Goal: Task Accomplishment & Management: Manage account settings

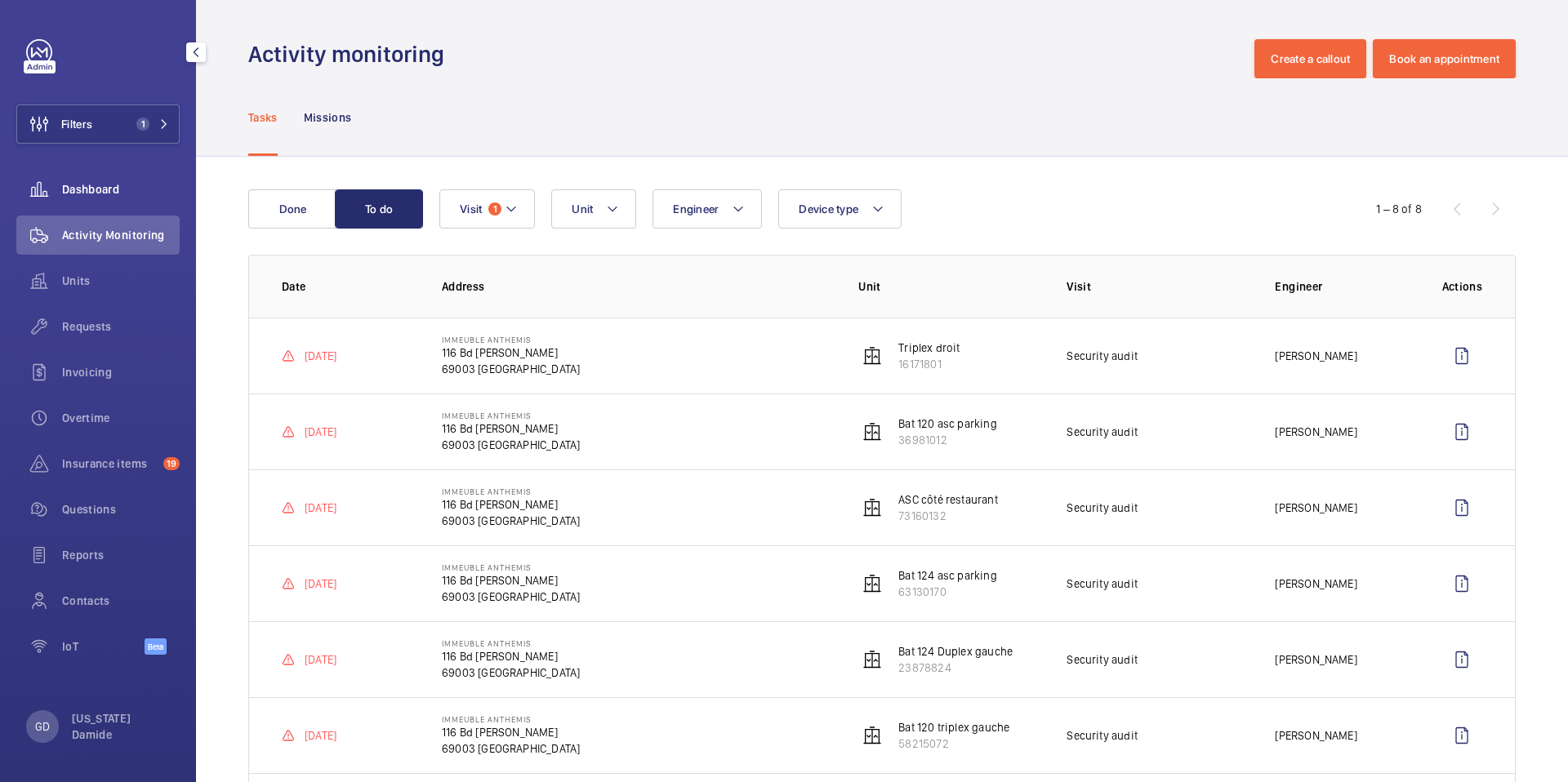
click at [88, 190] on span "Dashboard" at bounding box center [120, 189] width 117 height 17
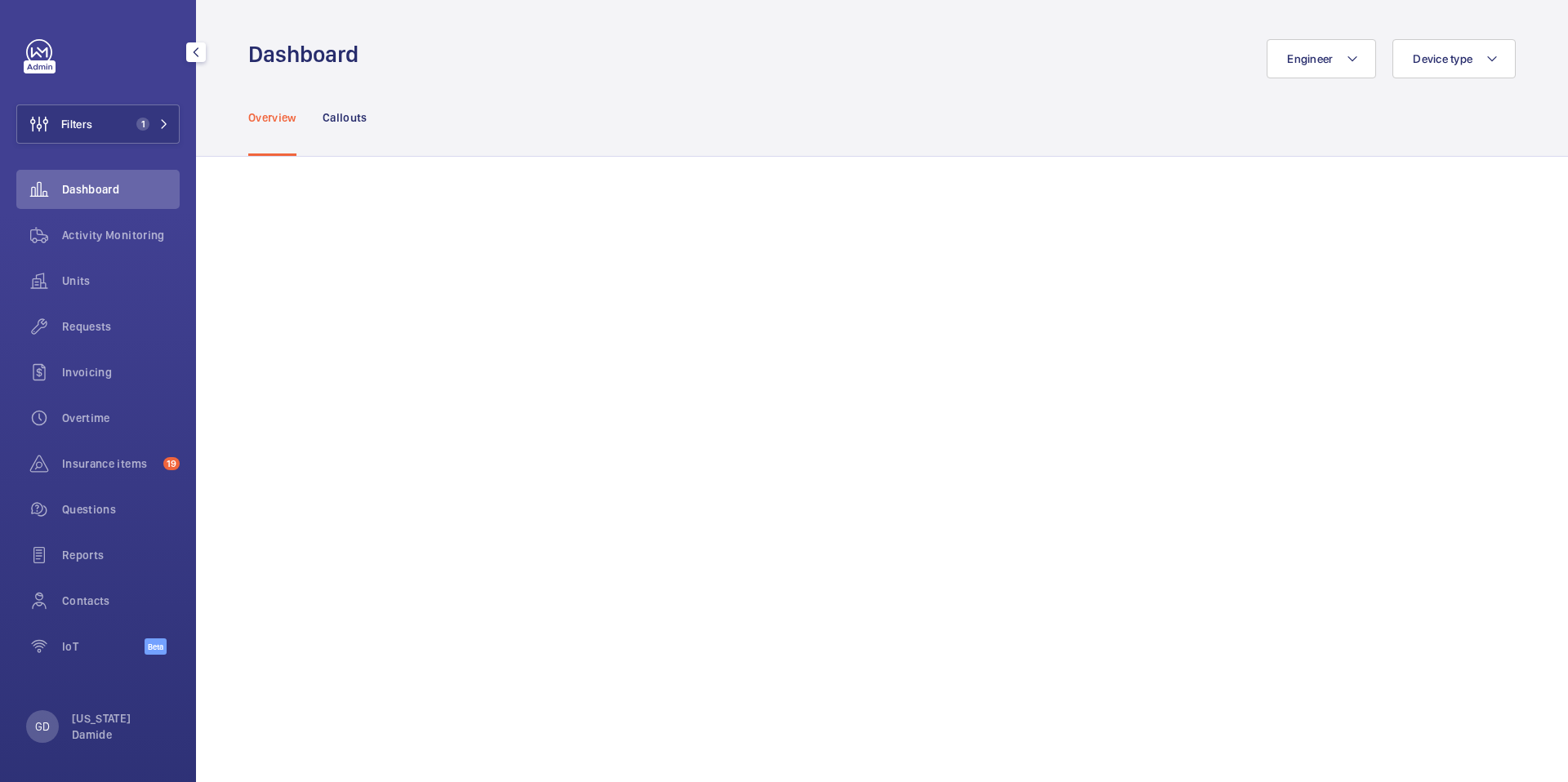
click at [141, 148] on div "Filters 1 Dashboard Activity Monitoring Units Requests Invoicing Overtime Insur…" at bounding box center [98, 355] width 163 height 633
click at [152, 127] on span "1" at bounding box center [150, 124] width 39 height 13
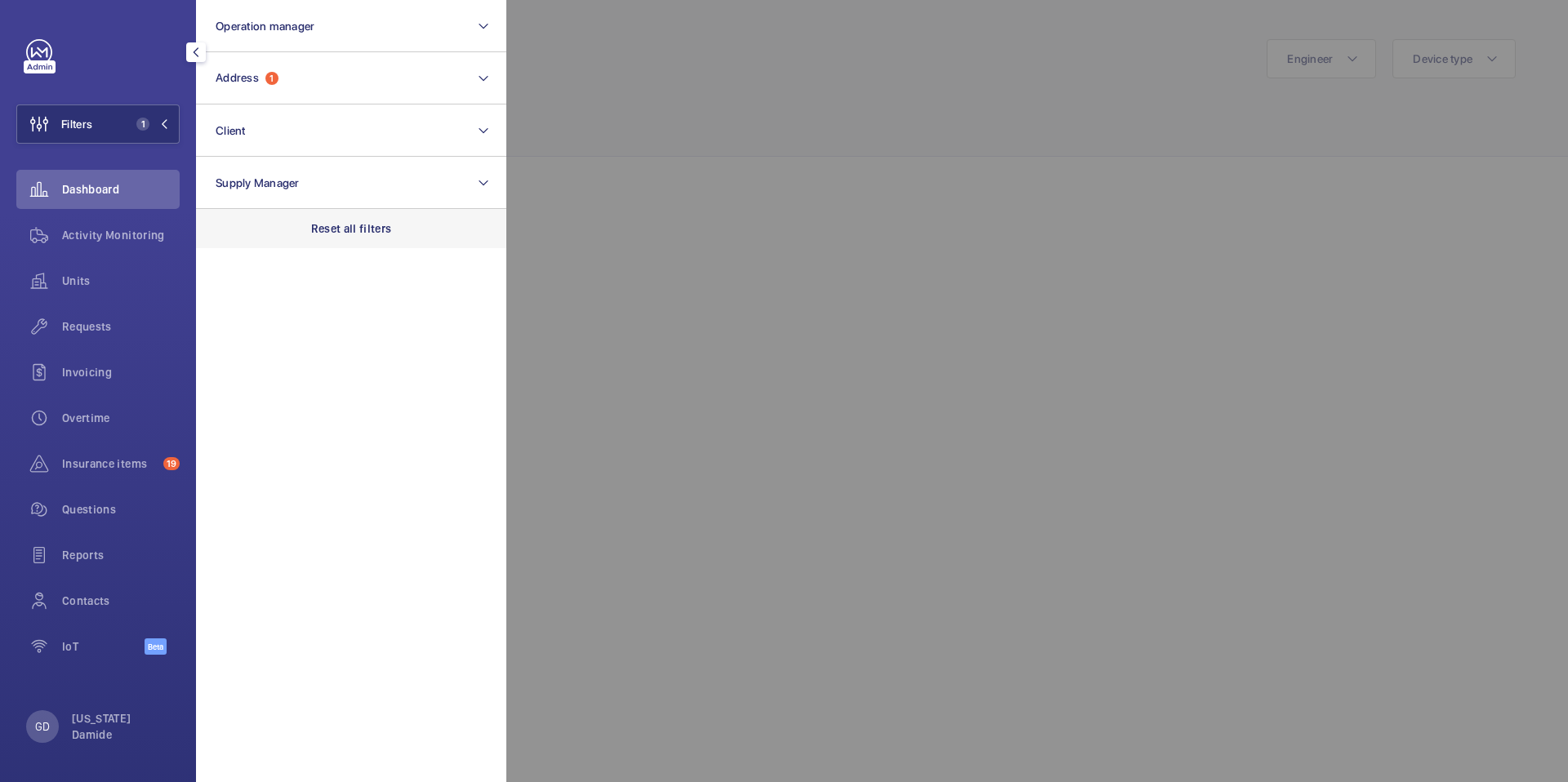
click at [313, 230] on p "Reset all filters" at bounding box center [352, 229] width 81 height 17
click at [802, 138] on div at bounding box center [1290, 391] width 1568 height 782
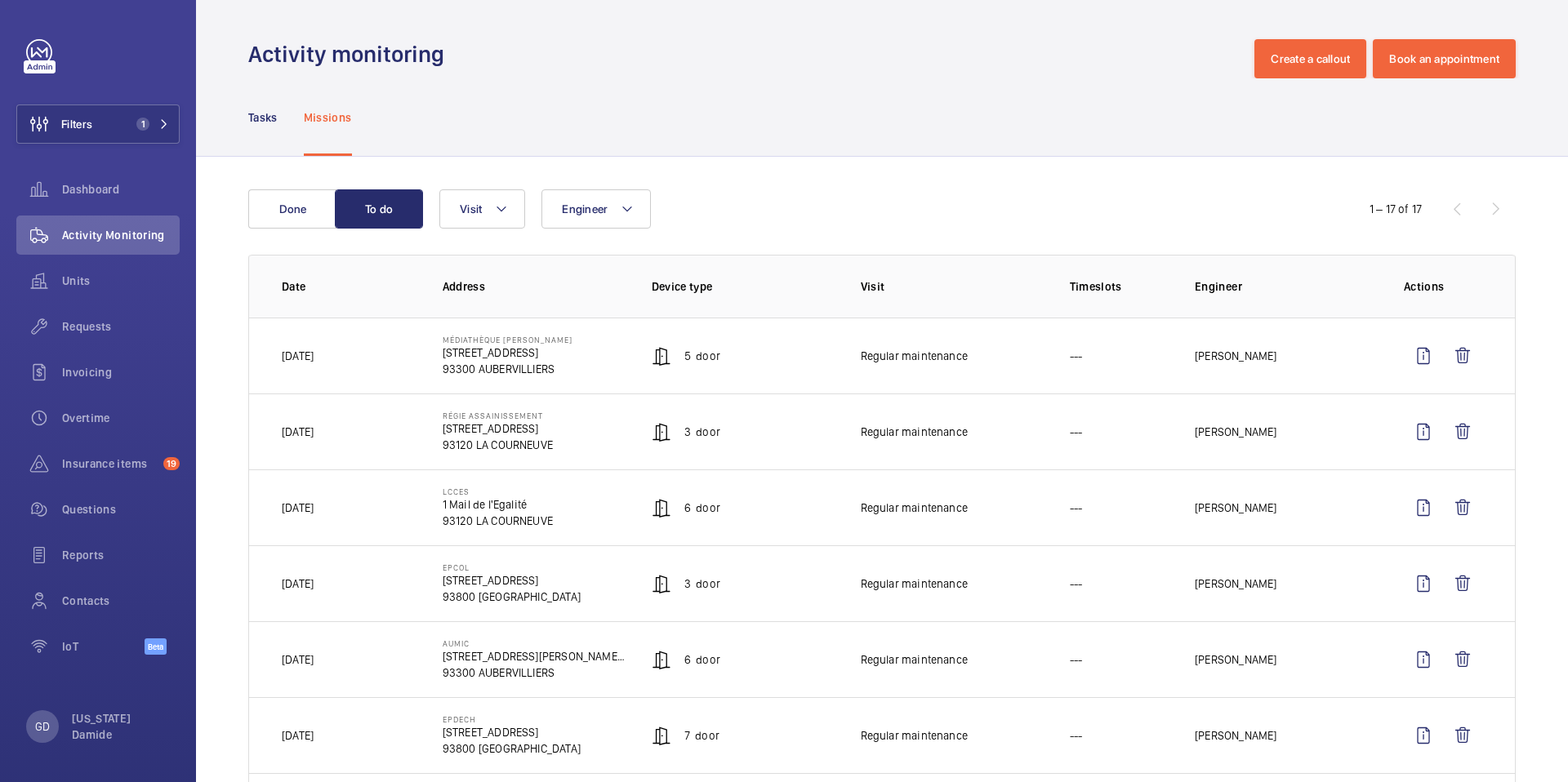
scroll to position [65, 0]
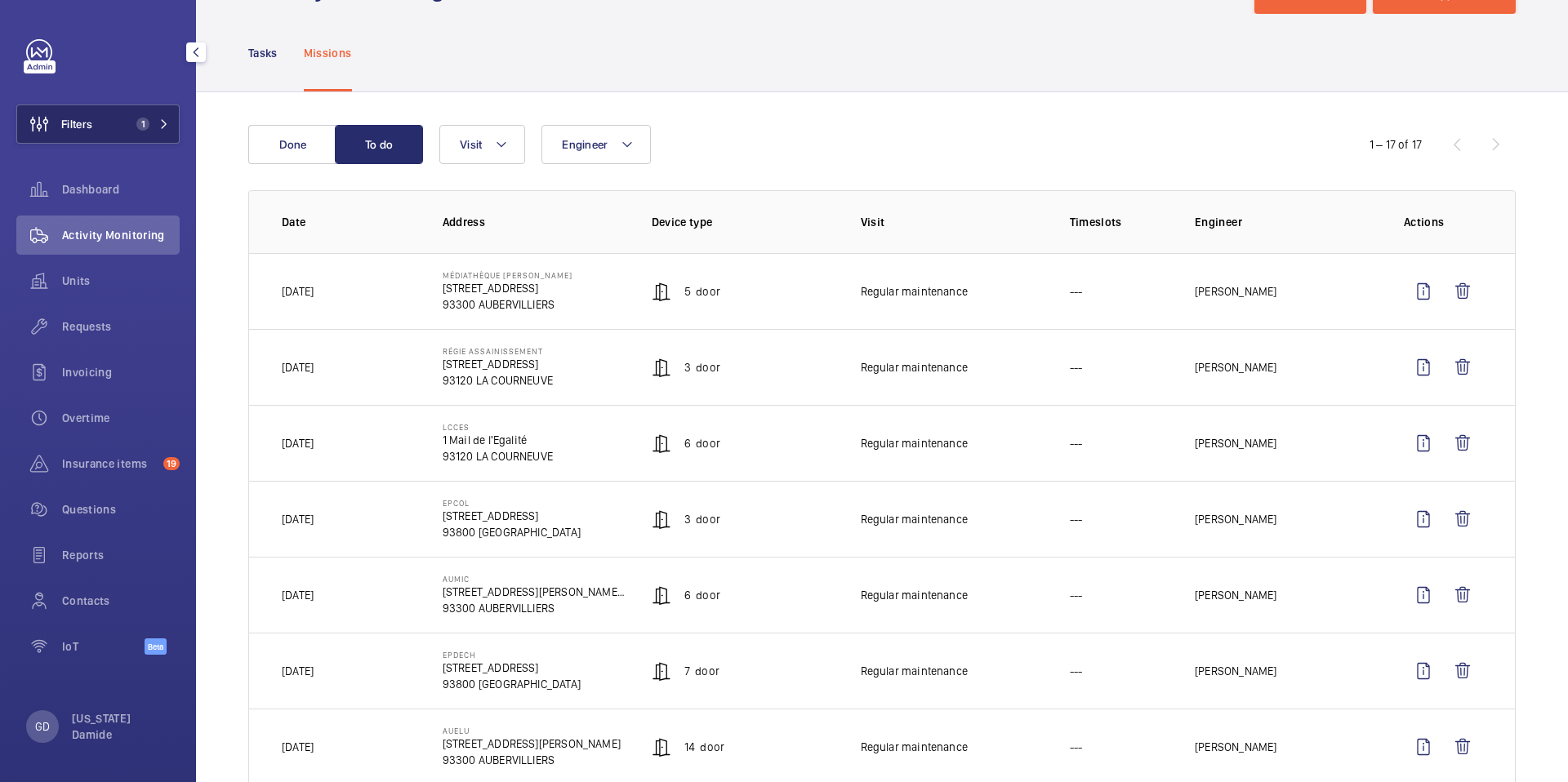
click at [145, 138] on button "Filters 1" at bounding box center [98, 124] width 163 height 39
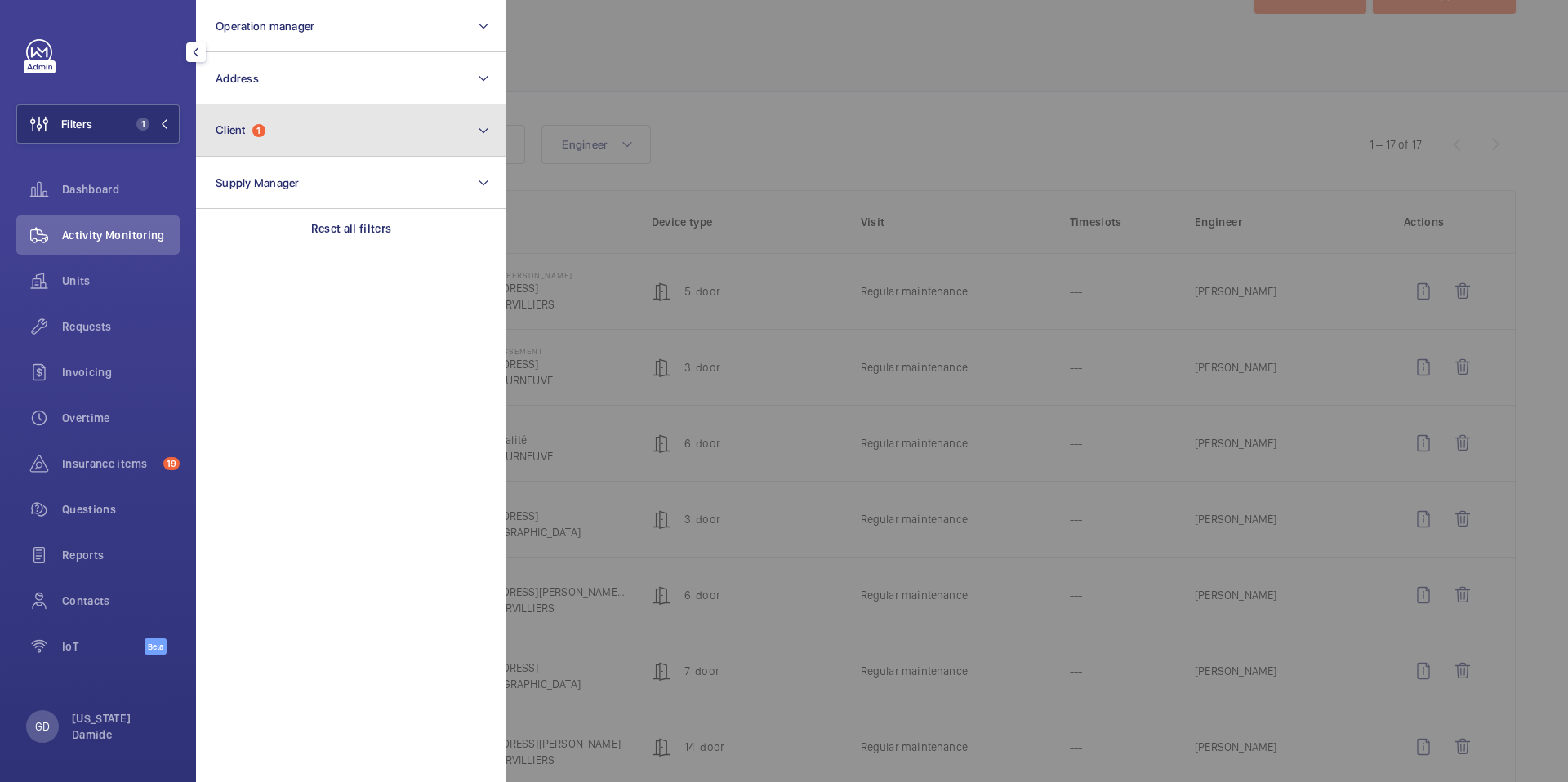
click at [280, 146] on button "Client 1" at bounding box center [351, 130] width 310 height 53
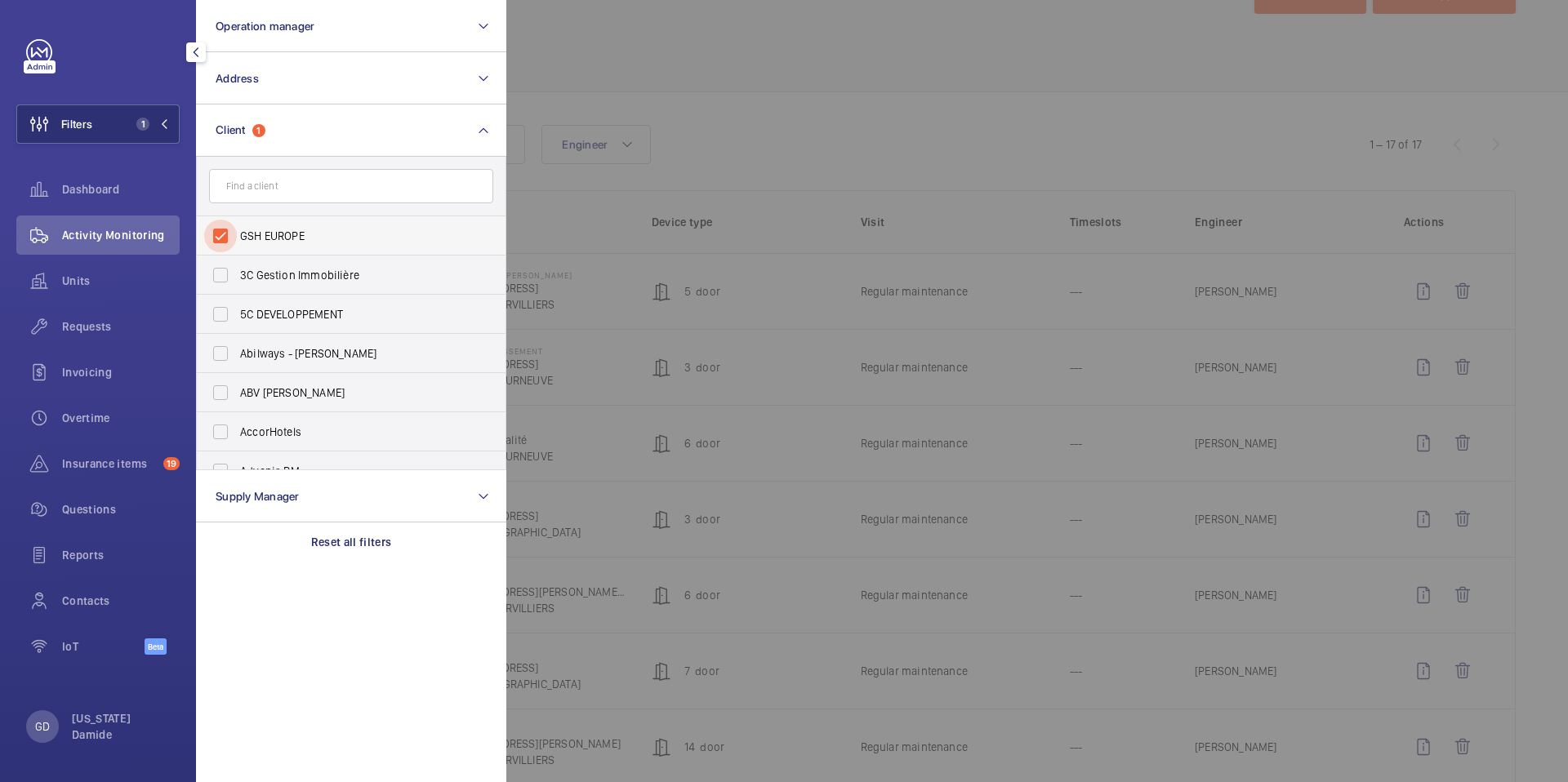
click at [223, 233] on input "GSH EUROPE" at bounding box center [220, 235] width 32 height 32
checkbox input "false"
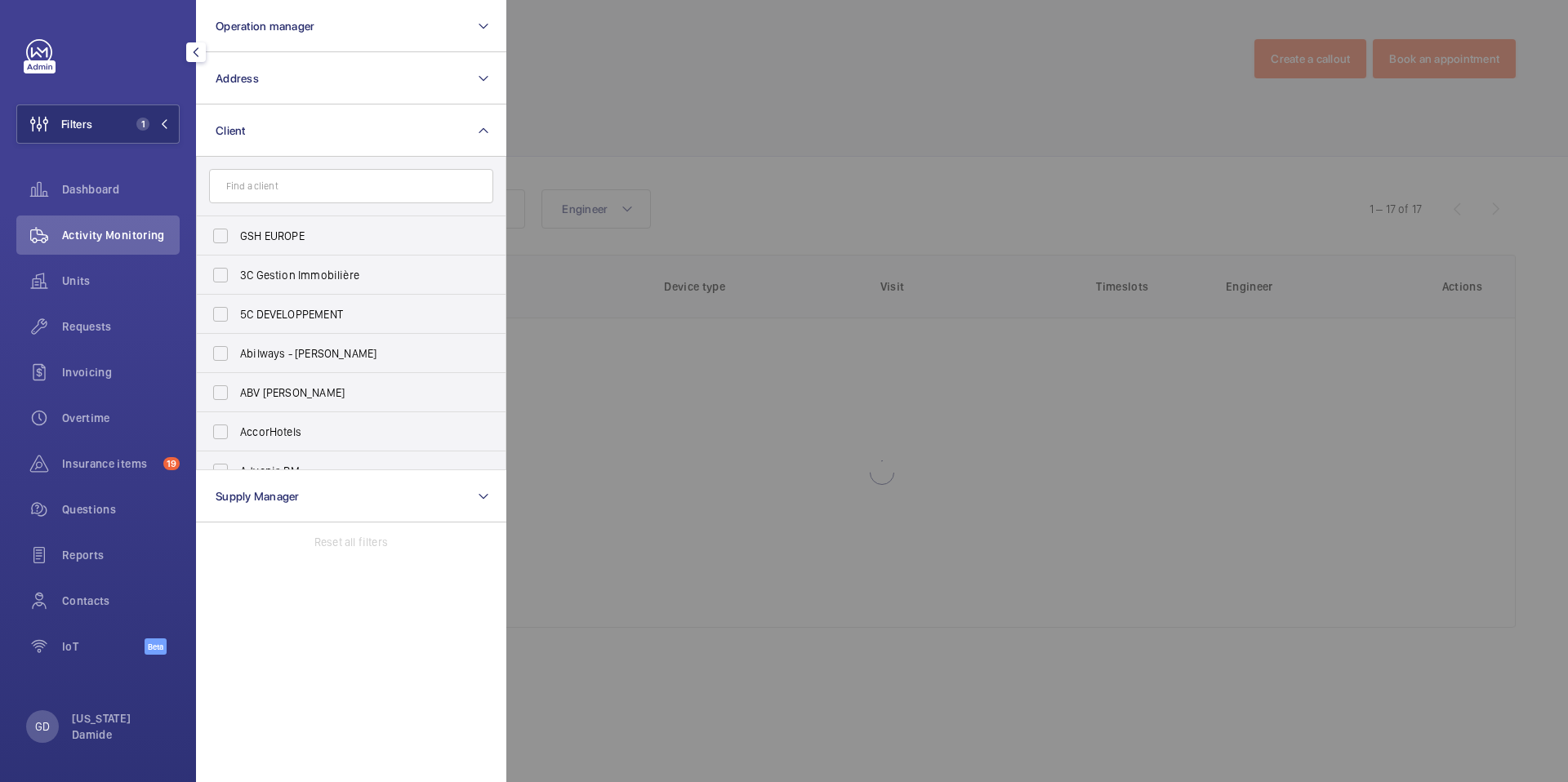
click at [694, 115] on div at bounding box center [1290, 391] width 1568 height 782
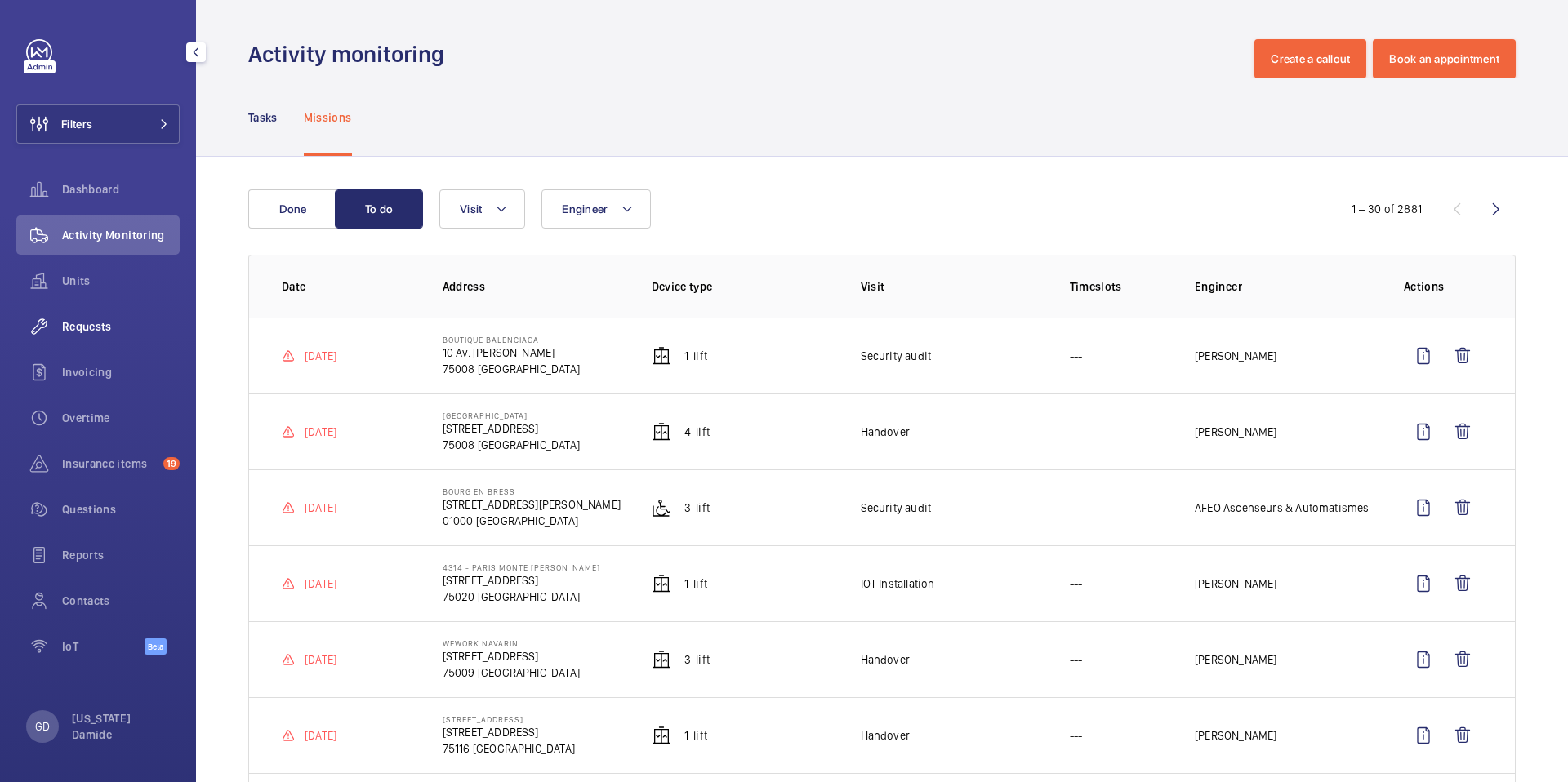
click at [71, 325] on span "Requests" at bounding box center [120, 327] width 117 height 17
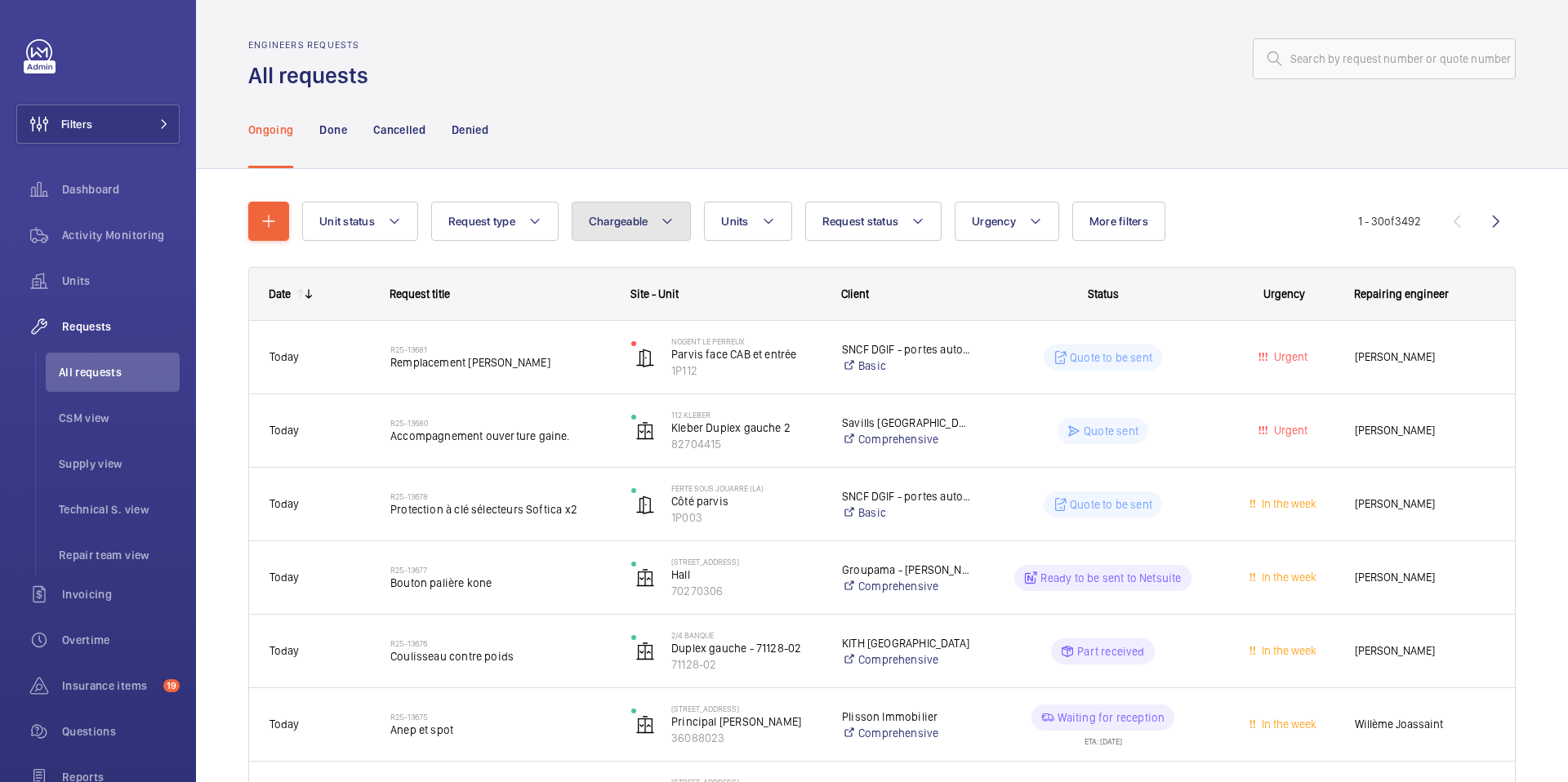
click at [638, 226] on span "Chargeable" at bounding box center [619, 222] width 60 height 13
click at [645, 267] on mat-radio-button "Chargeable" at bounding box center [727, 271] width 294 height 32
radio input "true"
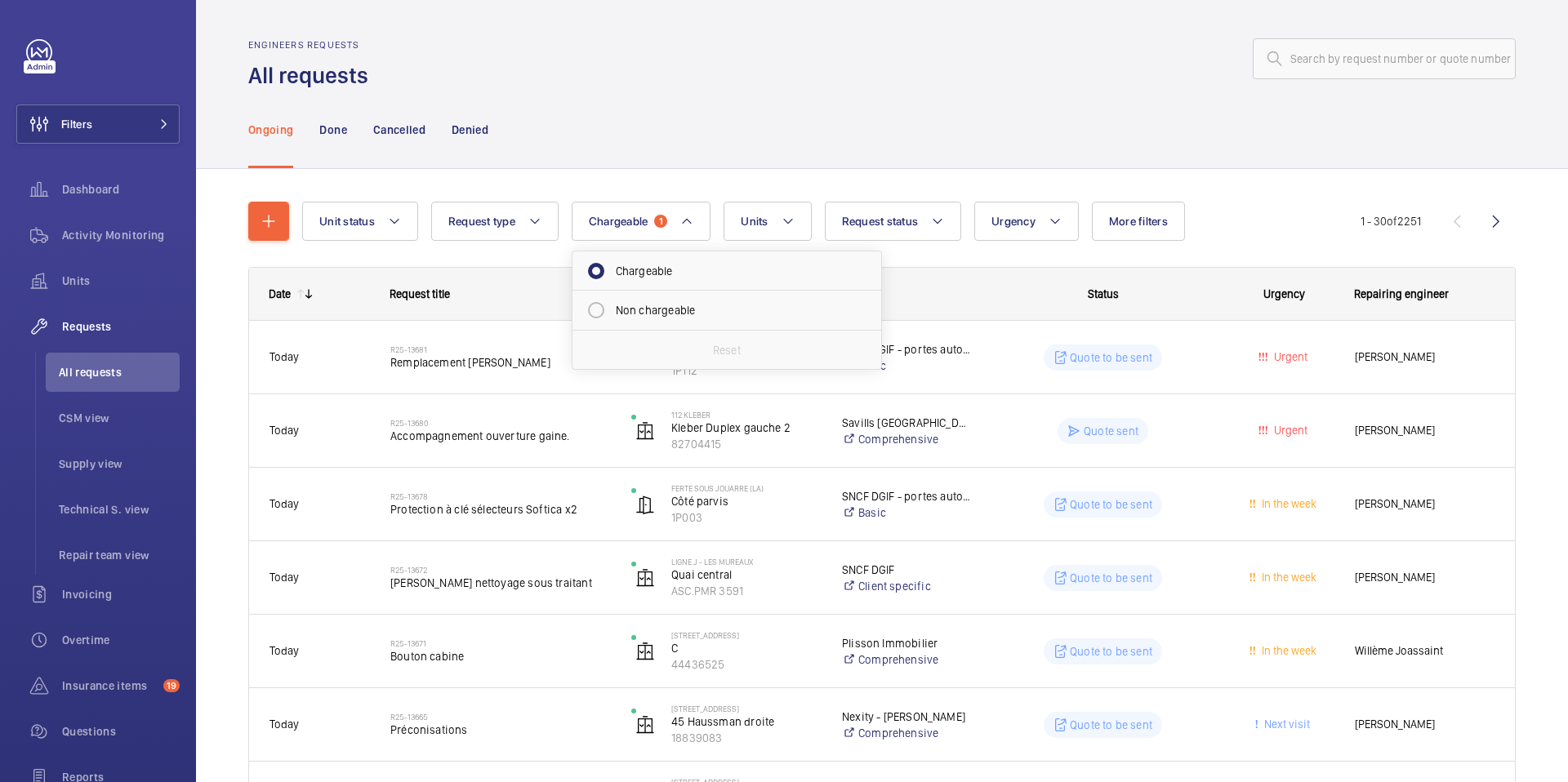
click at [706, 164] on div "Ongoing Done Cancelled Denied" at bounding box center [882, 129] width 1268 height 78
click at [937, 236] on button "Request status" at bounding box center [893, 221] width 138 height 39
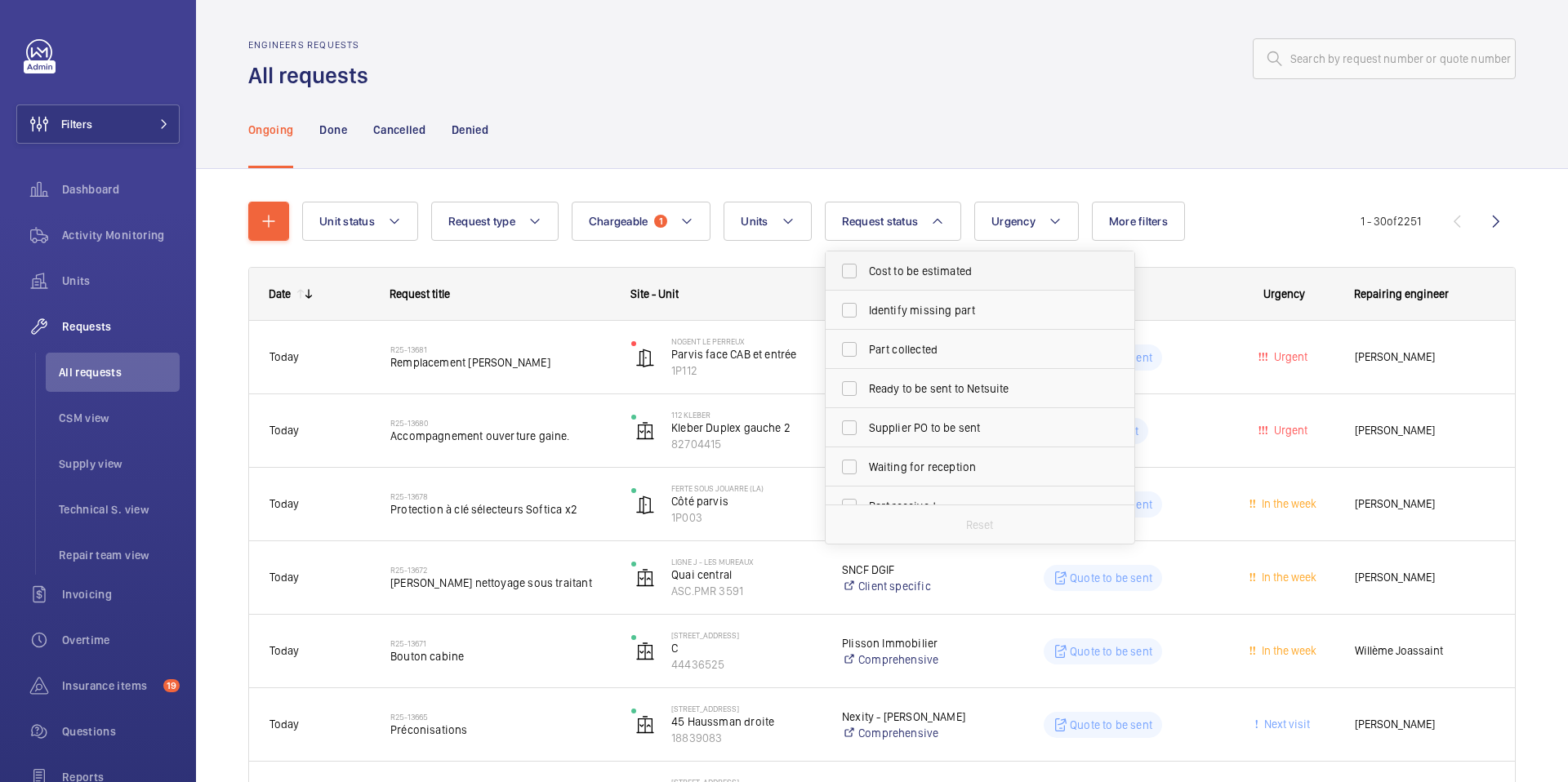
click at [946, 268] on span "Cost to be estimated" at bounding box center [981, 271] width 224 height 17
click at [866, 268] on input "Cost to be estimated" at bounding box center [849, 271] width 32 height 32
checkbox input "true"
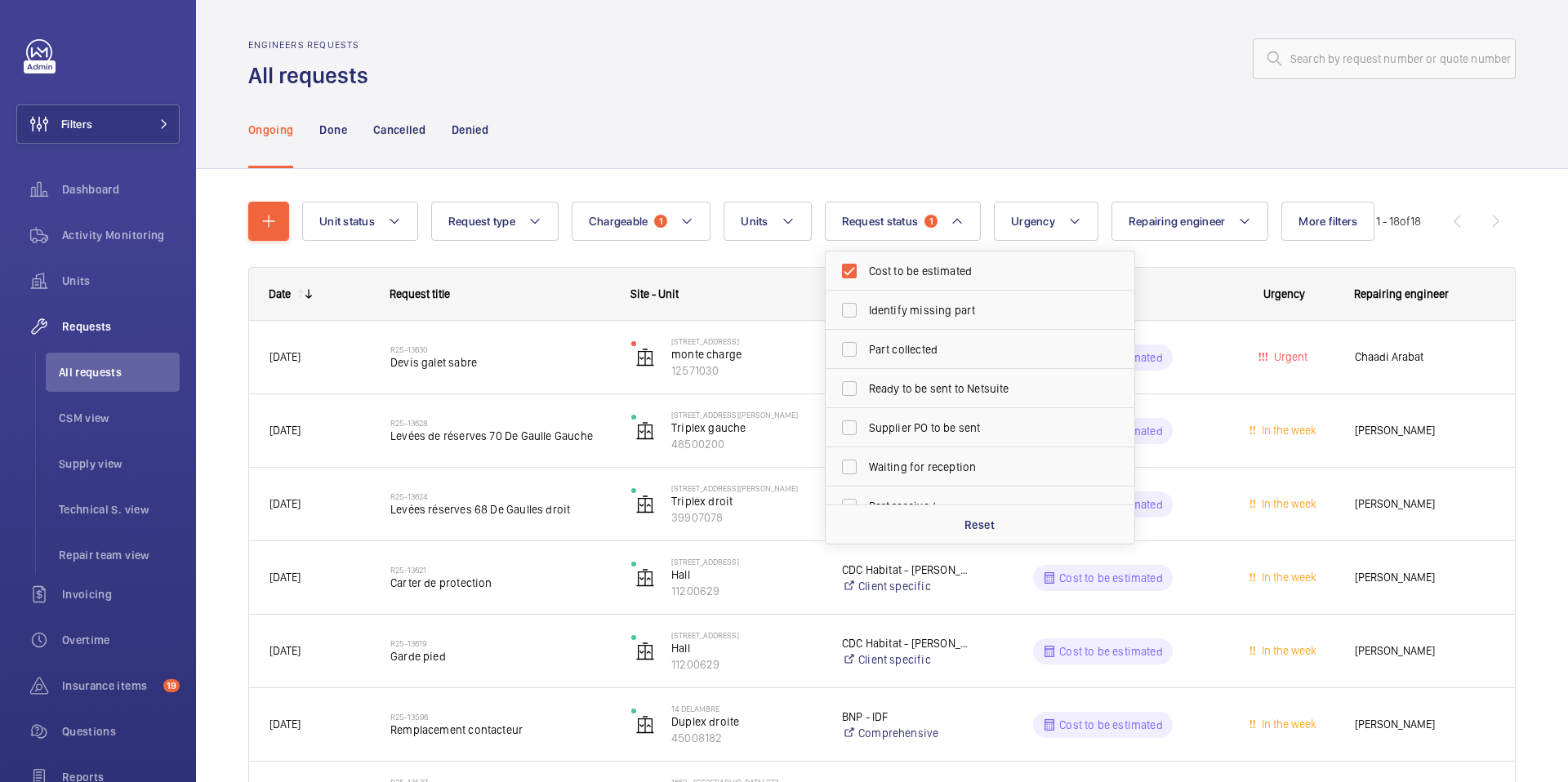
click at [1092, 139] on div "Ongoing Done Cancelled Denied" at bounding box center [882, 129] width 1268 height 78
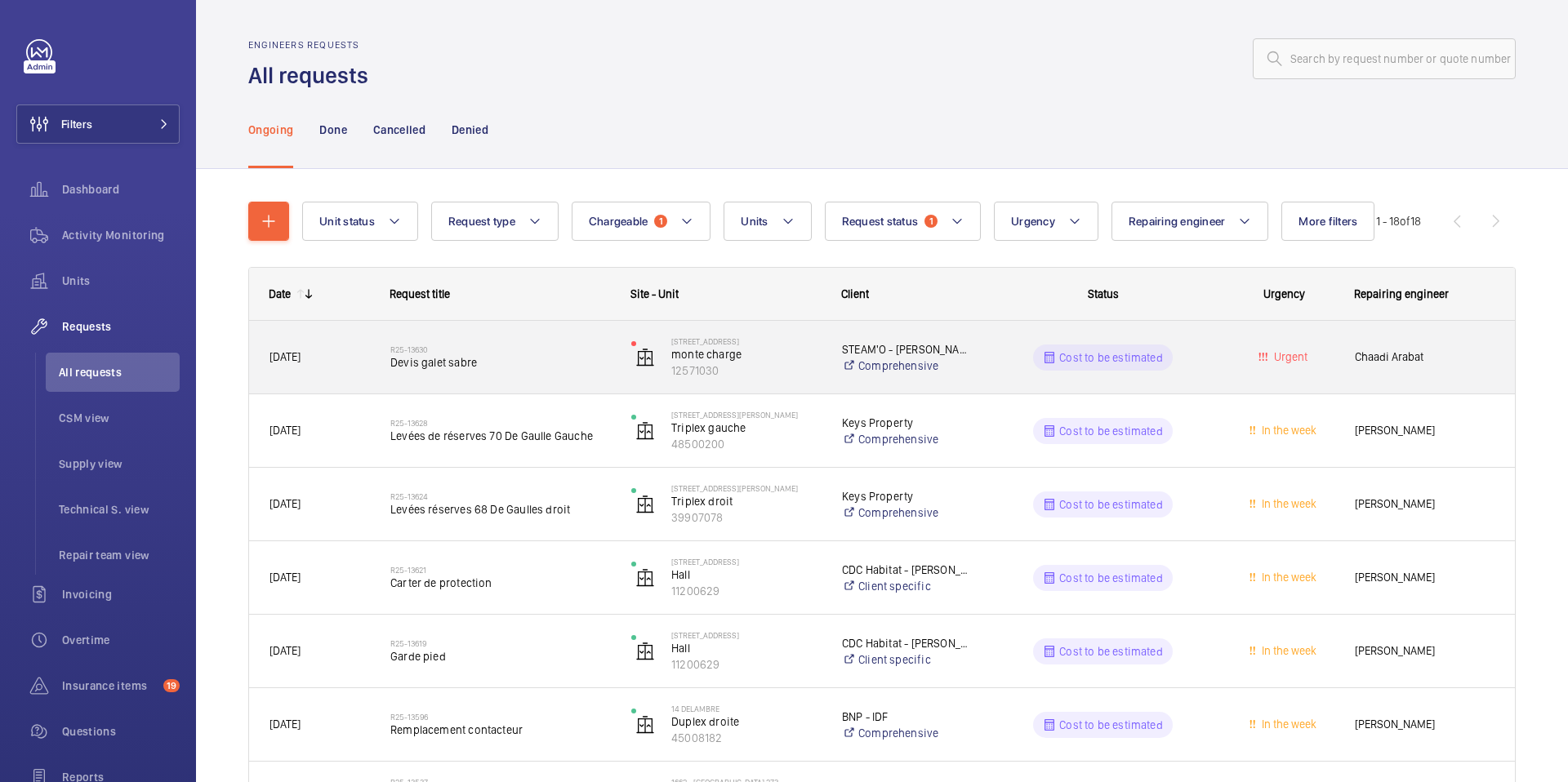
click at [427, 365] on span "Devis galet sabre" at bounding box center [501, 363] width 220 height 17
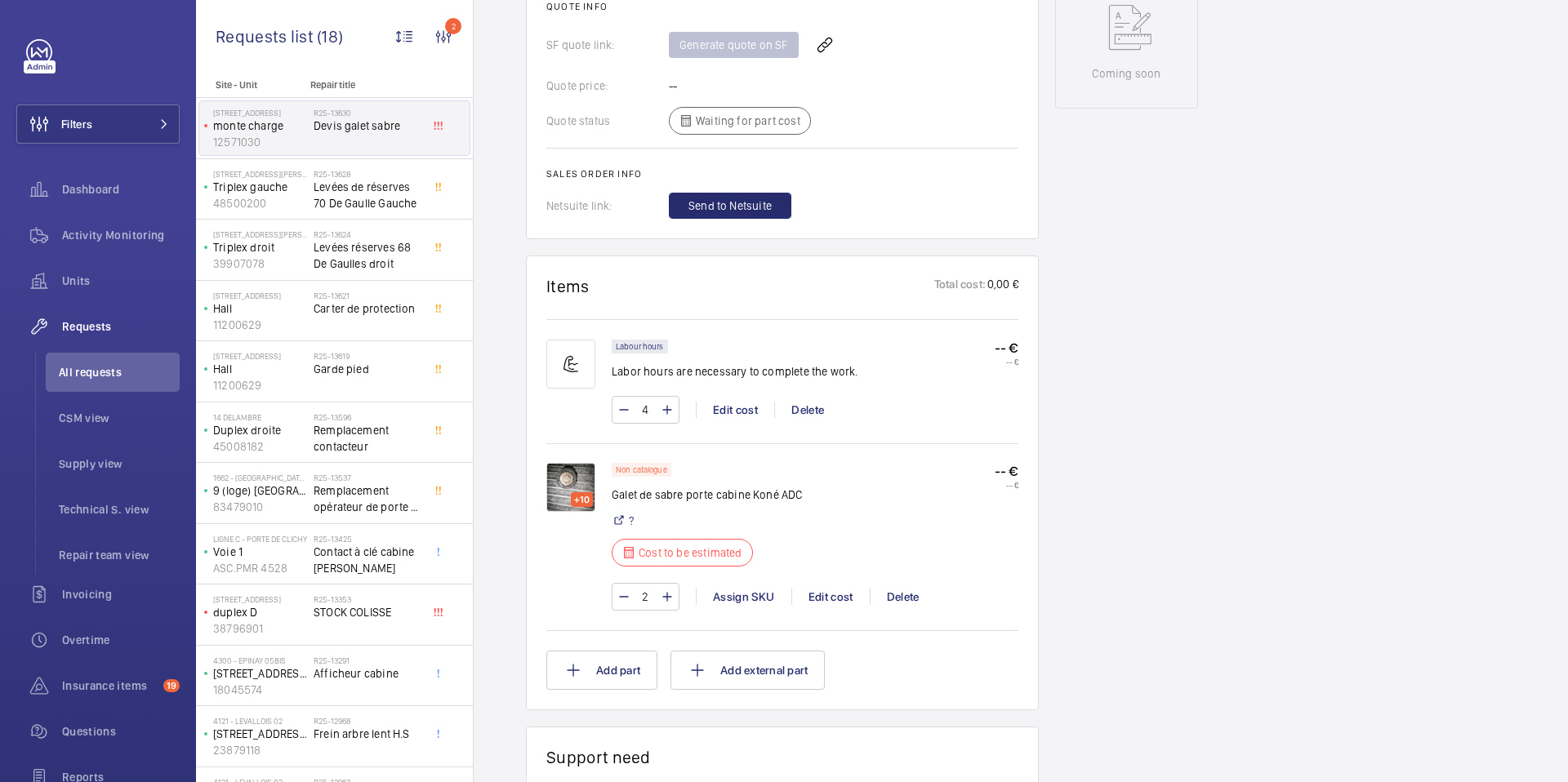
scroll to position [866, 0]
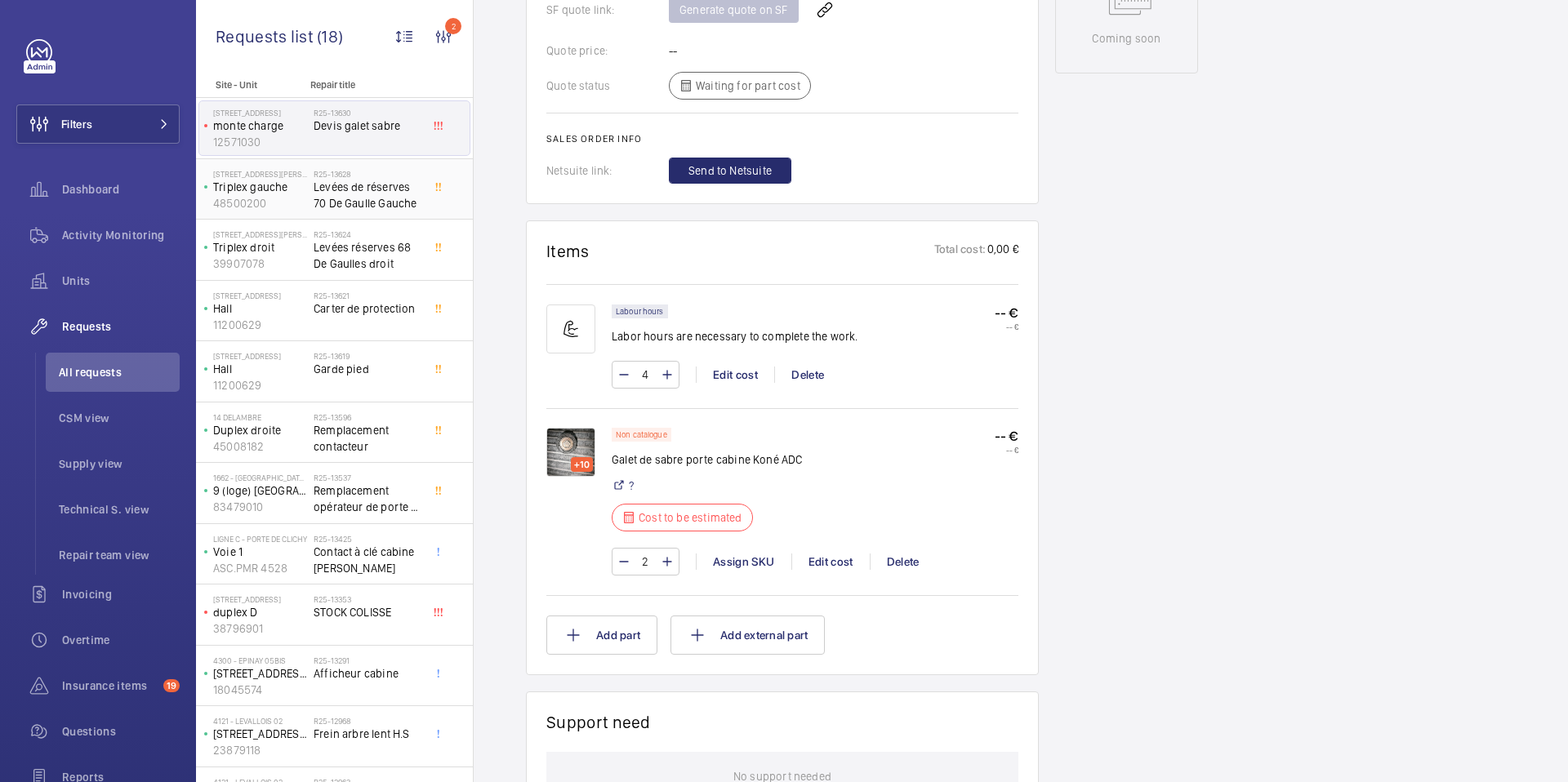
click at [350, 196] on span "Levées de réserves 70 De Gaulle Gauche" at bounding box center [368, 195] width 108 height 32
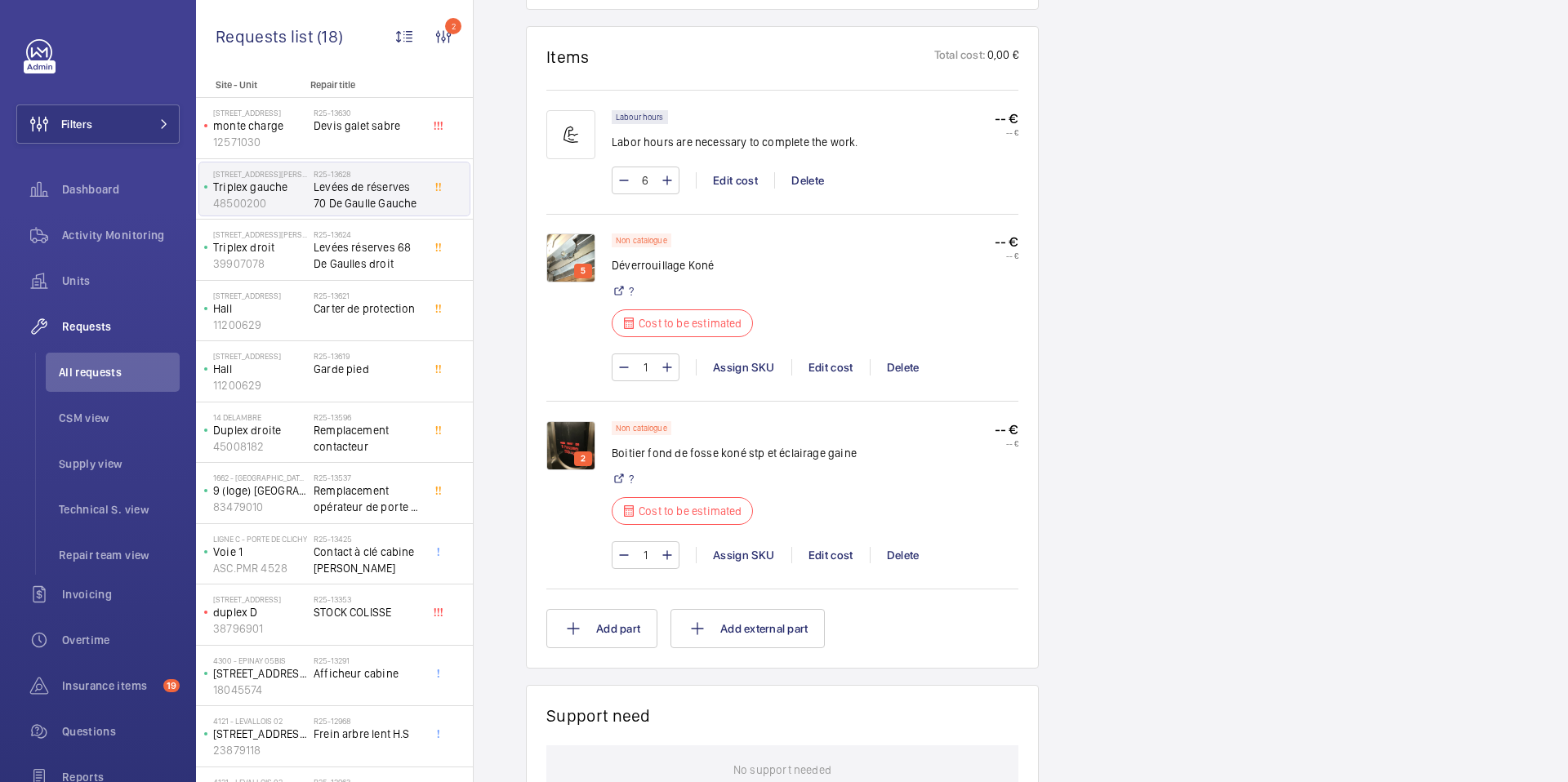
scroll to position [1176, 0]
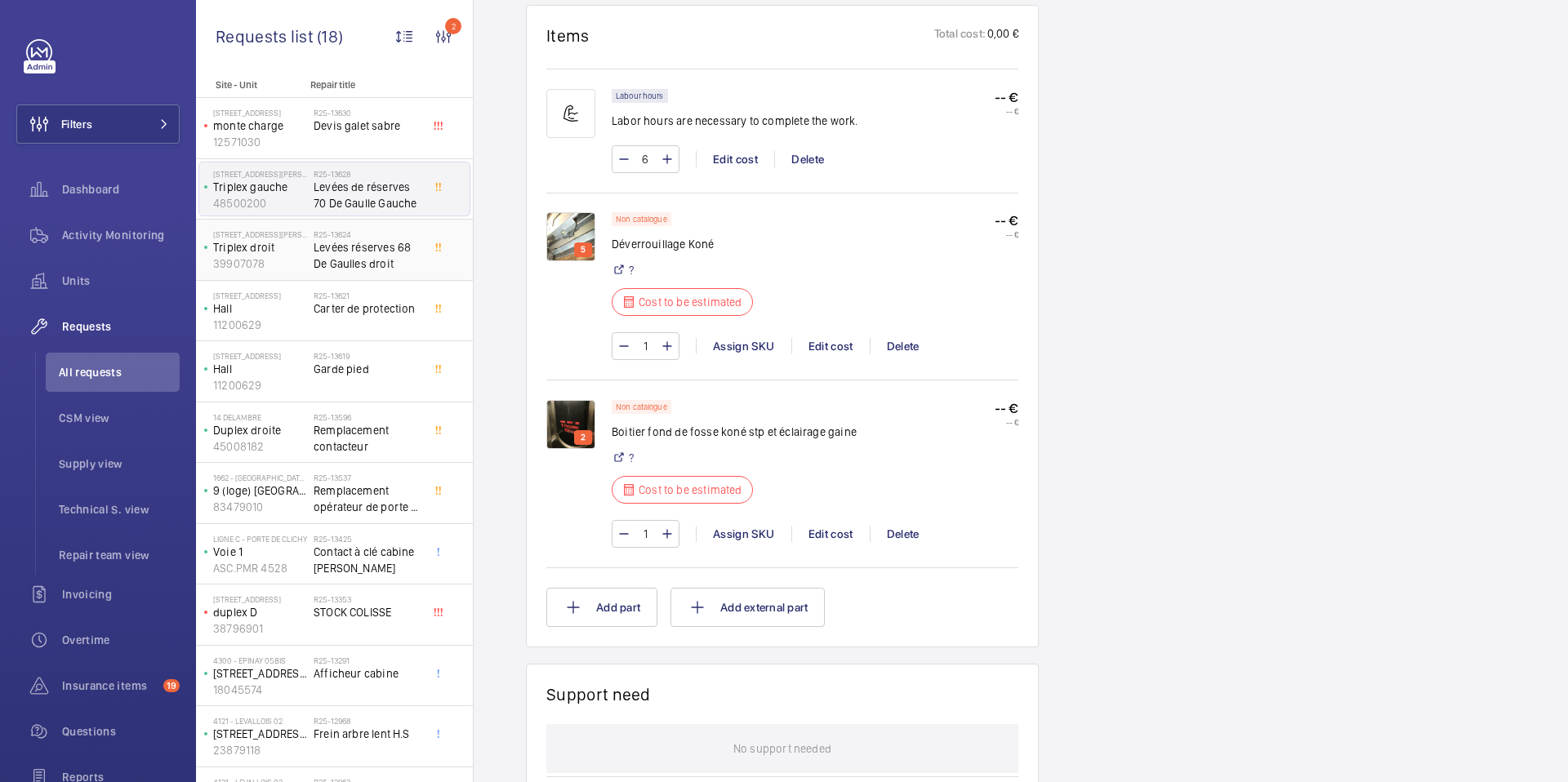
click at [362, 254] on span "Levées réserves 68 De Gaulles droit" at bounding box center [368, 255] width 108 height 32
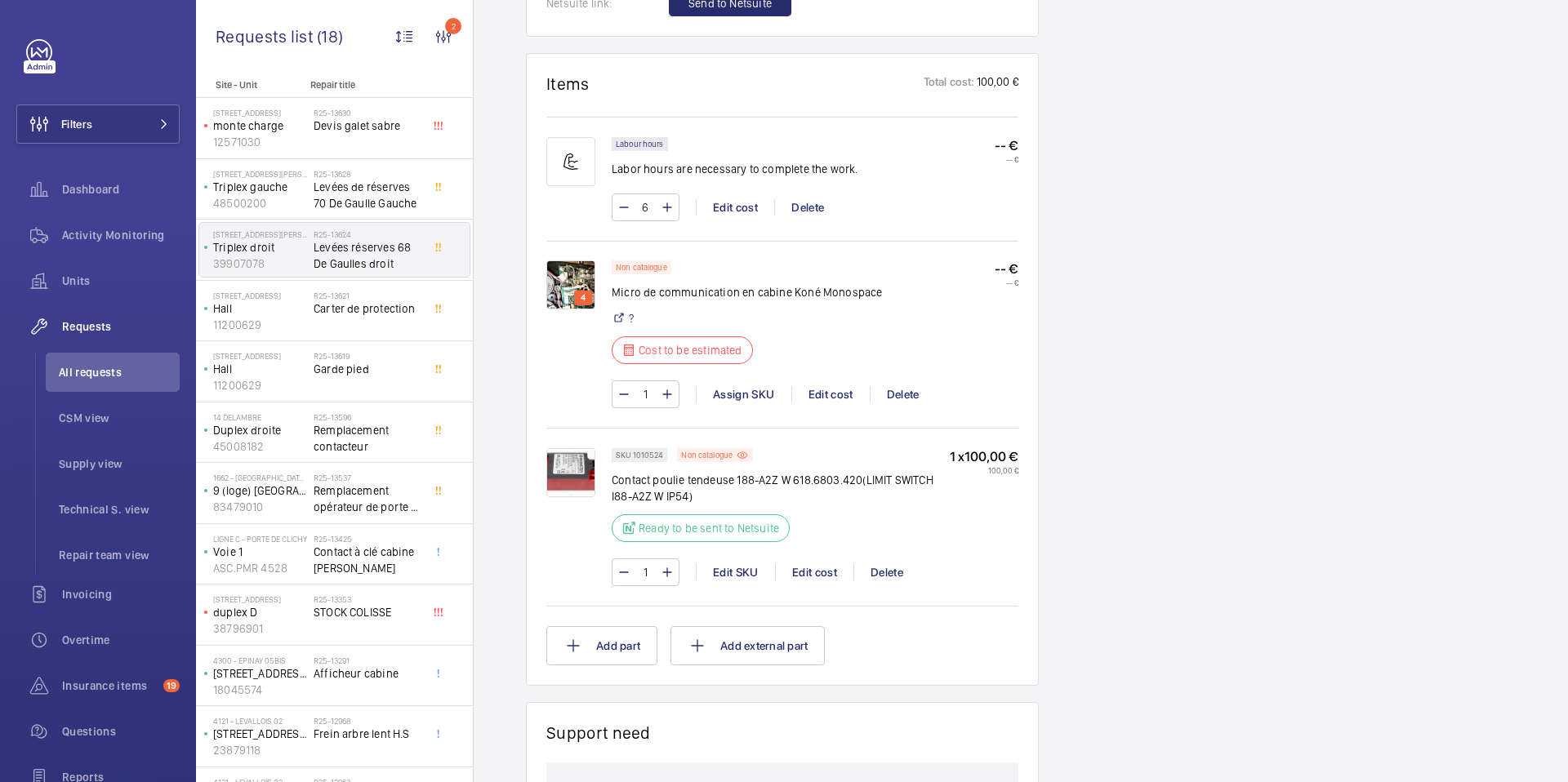
scroll to position [1088, 0]
click at [366, 331] on div "R25-13621 Carter de protection" at bounding box center [368, 314] width 108 height 47
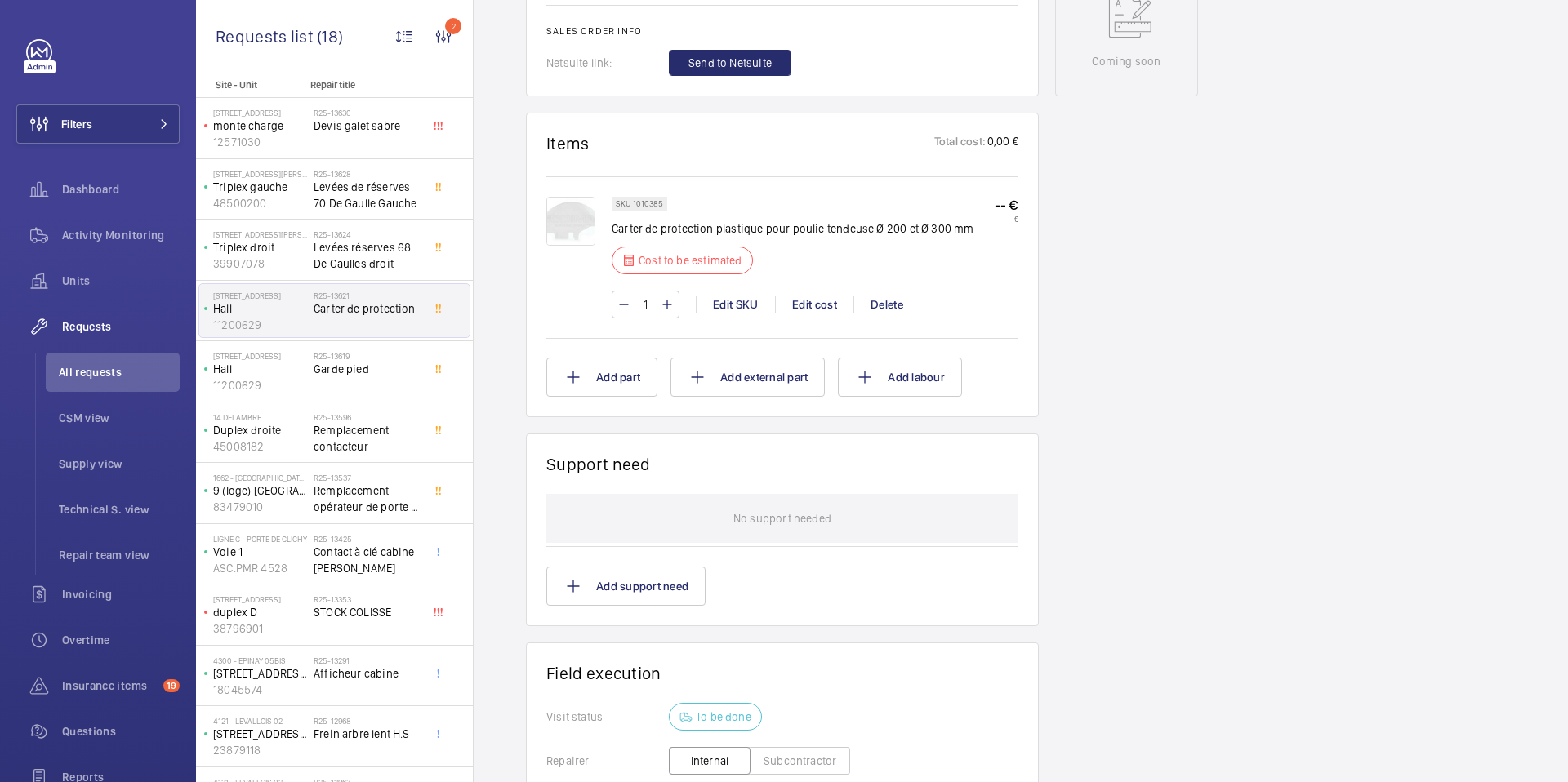
scroll to position [847, 0]
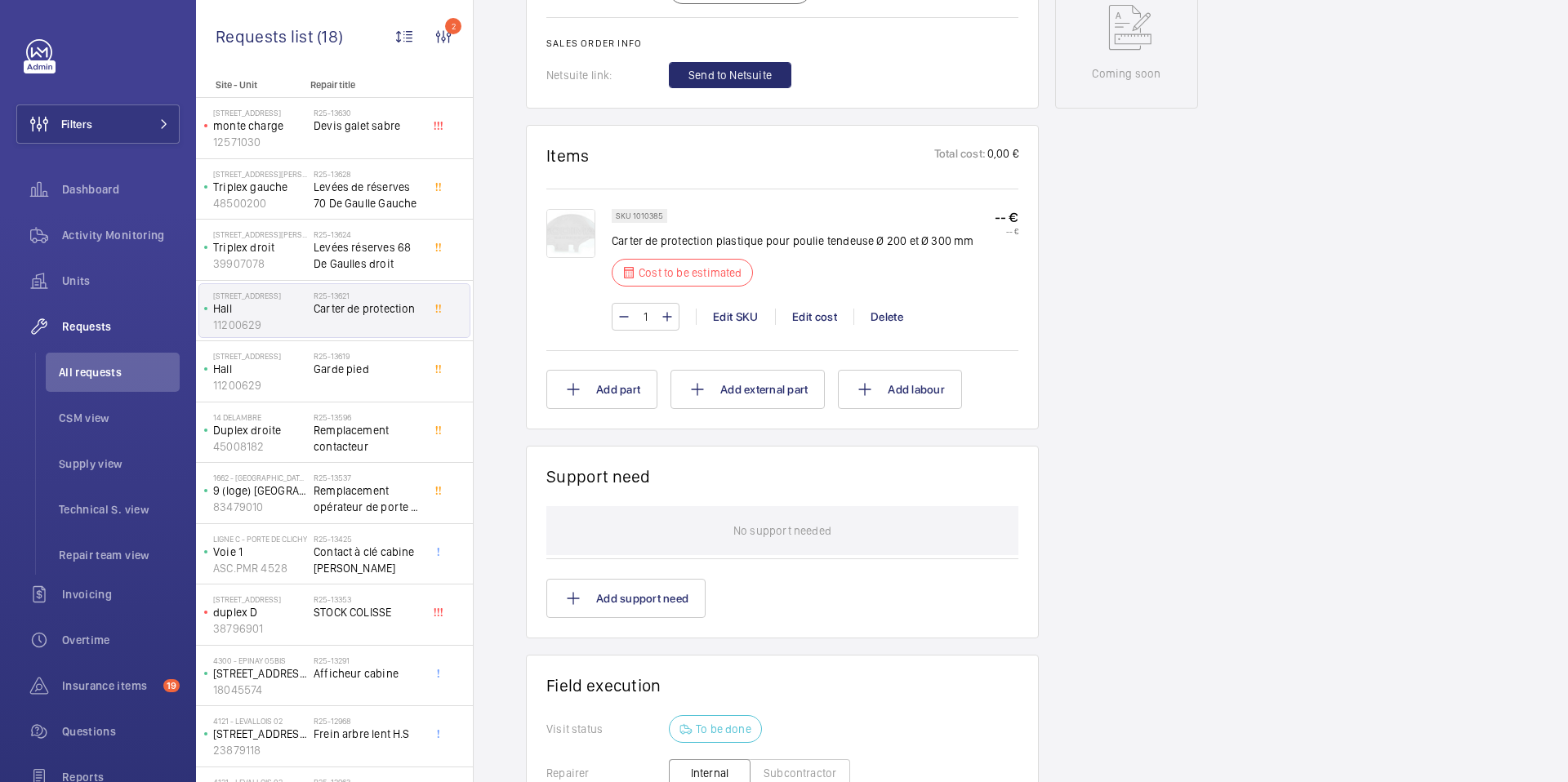
click at [816, 331] on div "SKU 1010385 Carter de protection plastique pour poulie tendeuse Ø 200 et Ø 300 …" at bounding box center [815, 277] width 407 height 138
click at [816, 323] on div "Edit cost" at bounding box center [814, 317] width 78 height 17
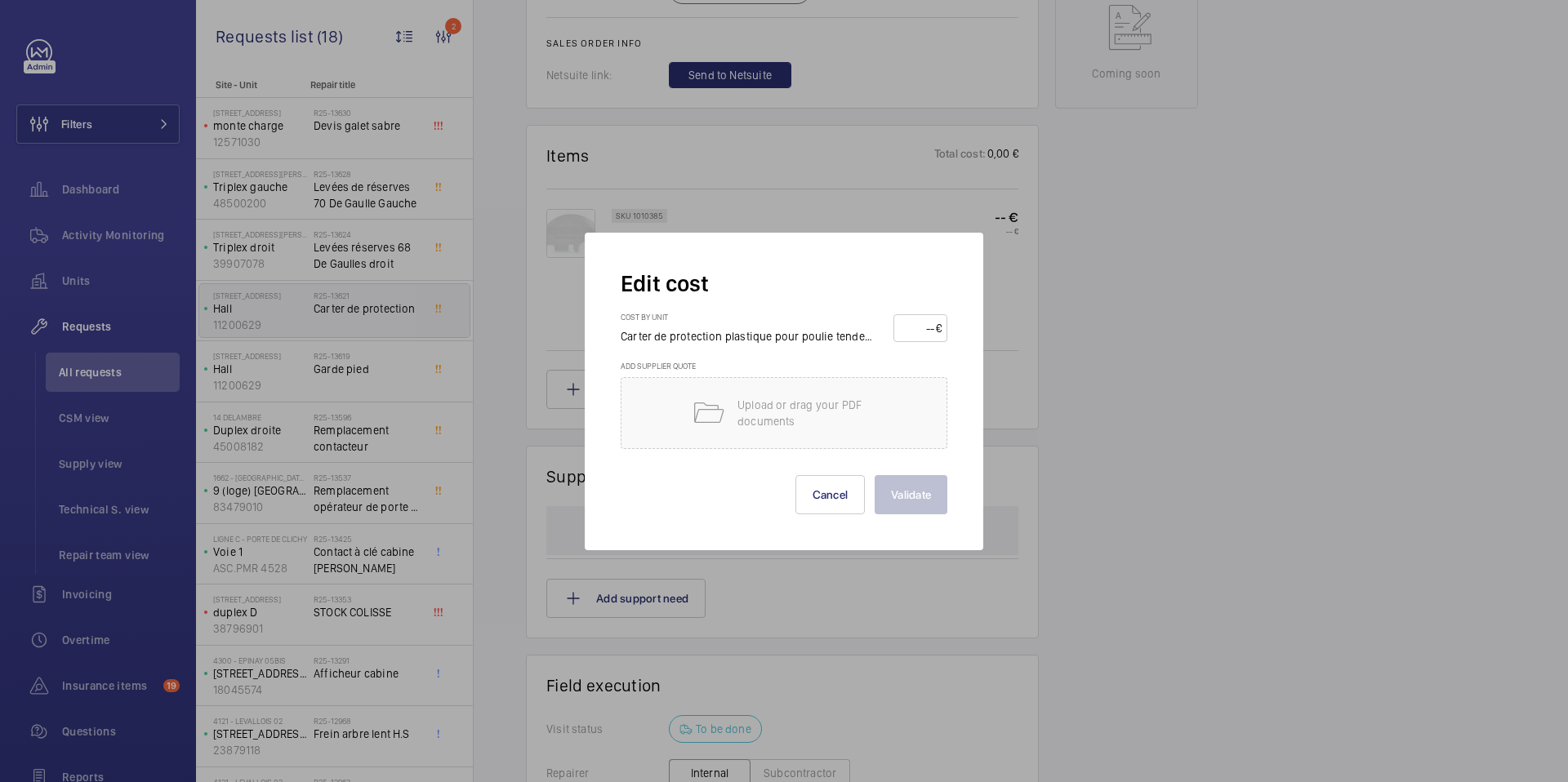
click at [1054, 354] on div at bounding box center [784, 391] width 1568 height 782
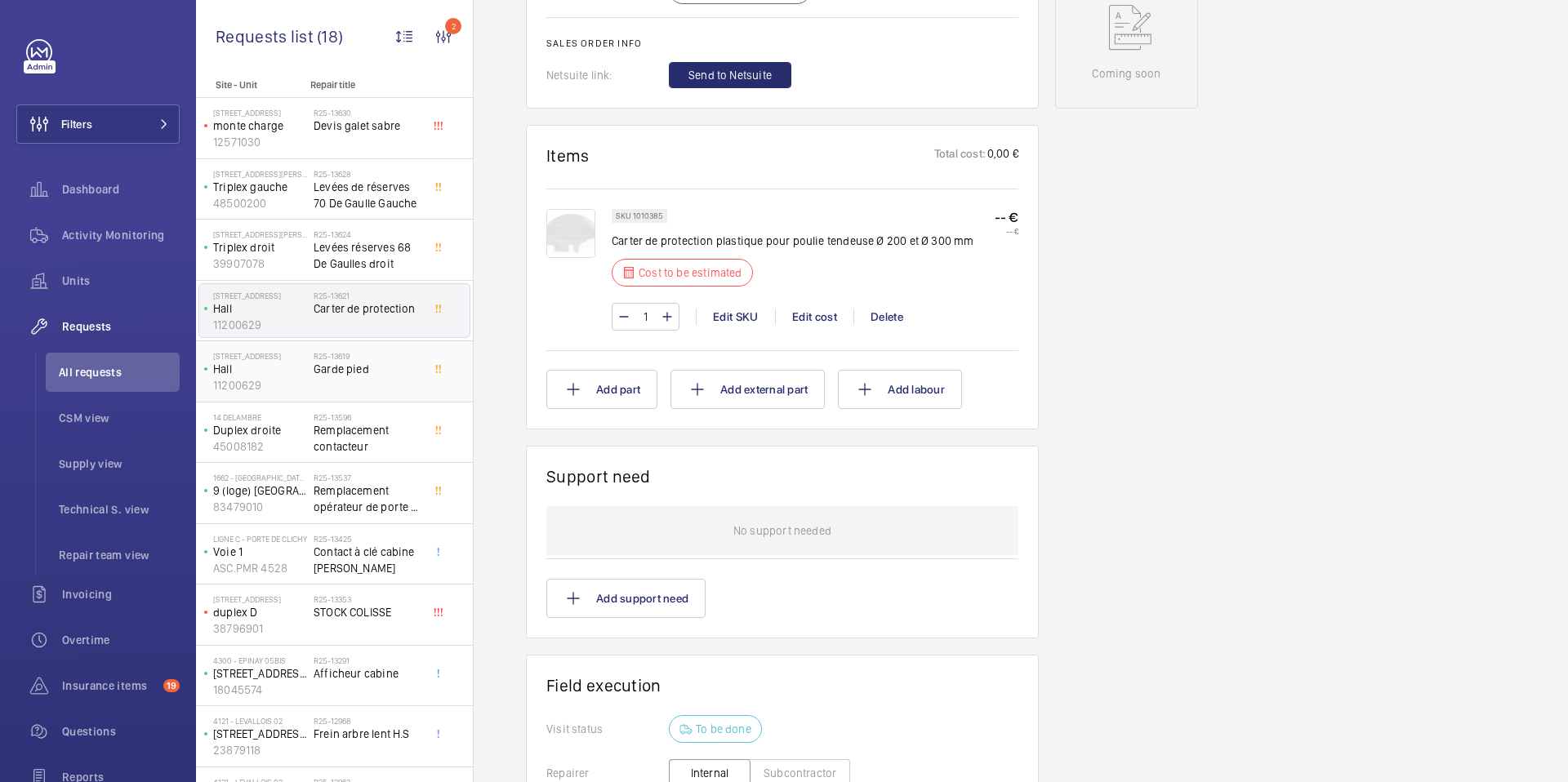
click at [363, 370] on span "Garde pied" at bounding box center [368, 369] width 108 height 17
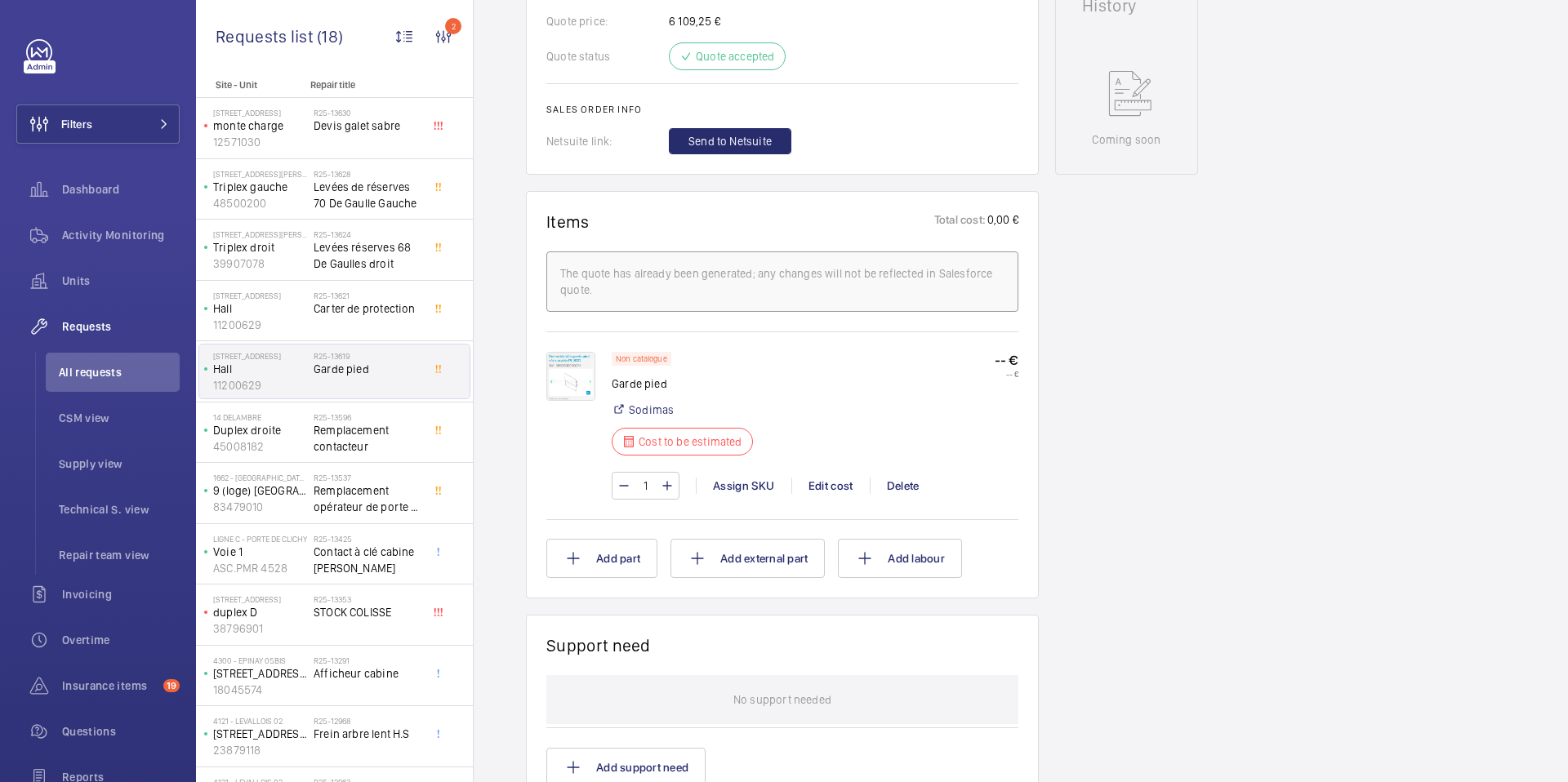
scroll to position [780, 0]
click at [301, 422] on p "Duplex droite" at bounding box center [260, 430] width 94 height 17
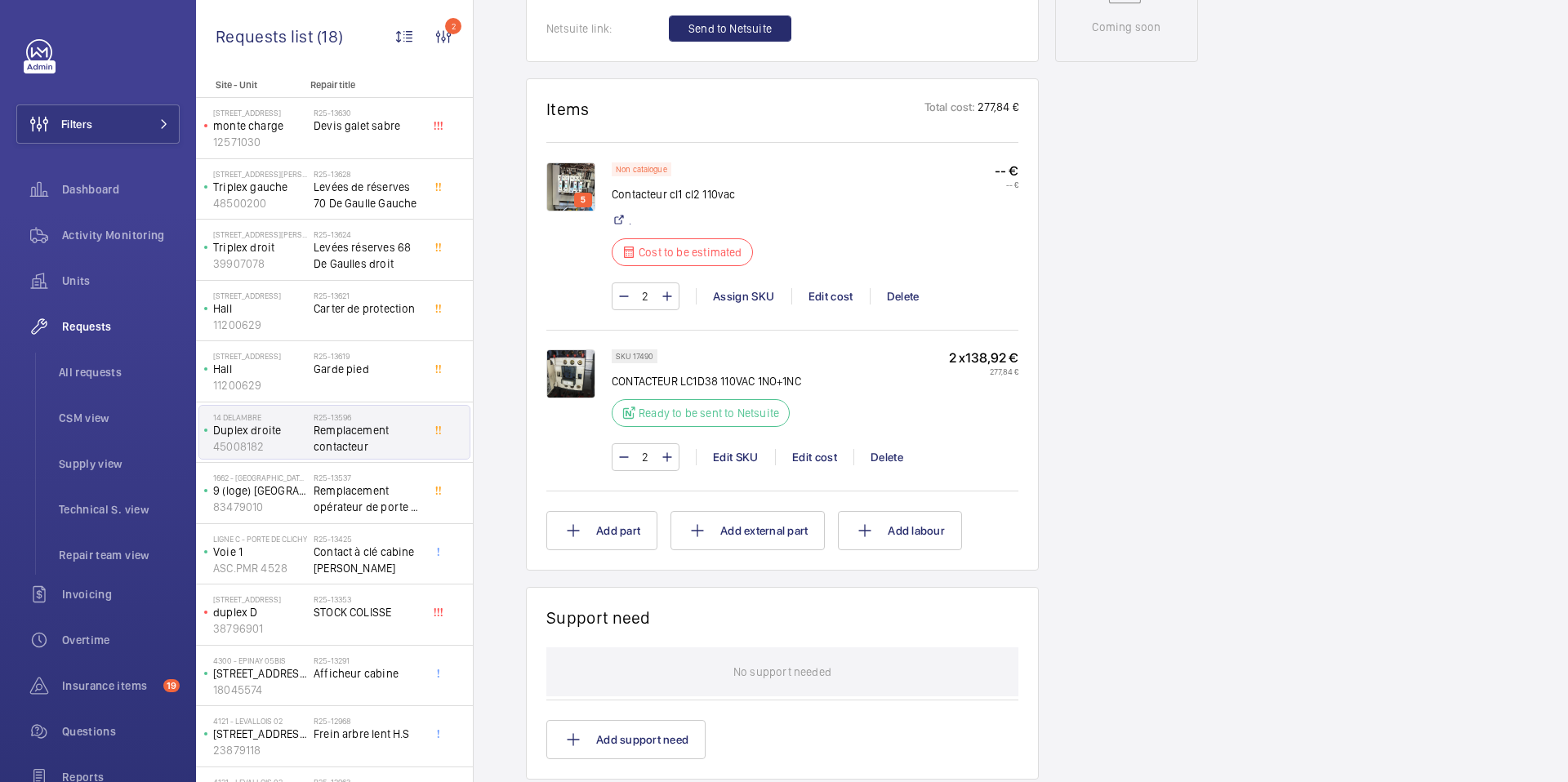
scroll to position [907, 0]
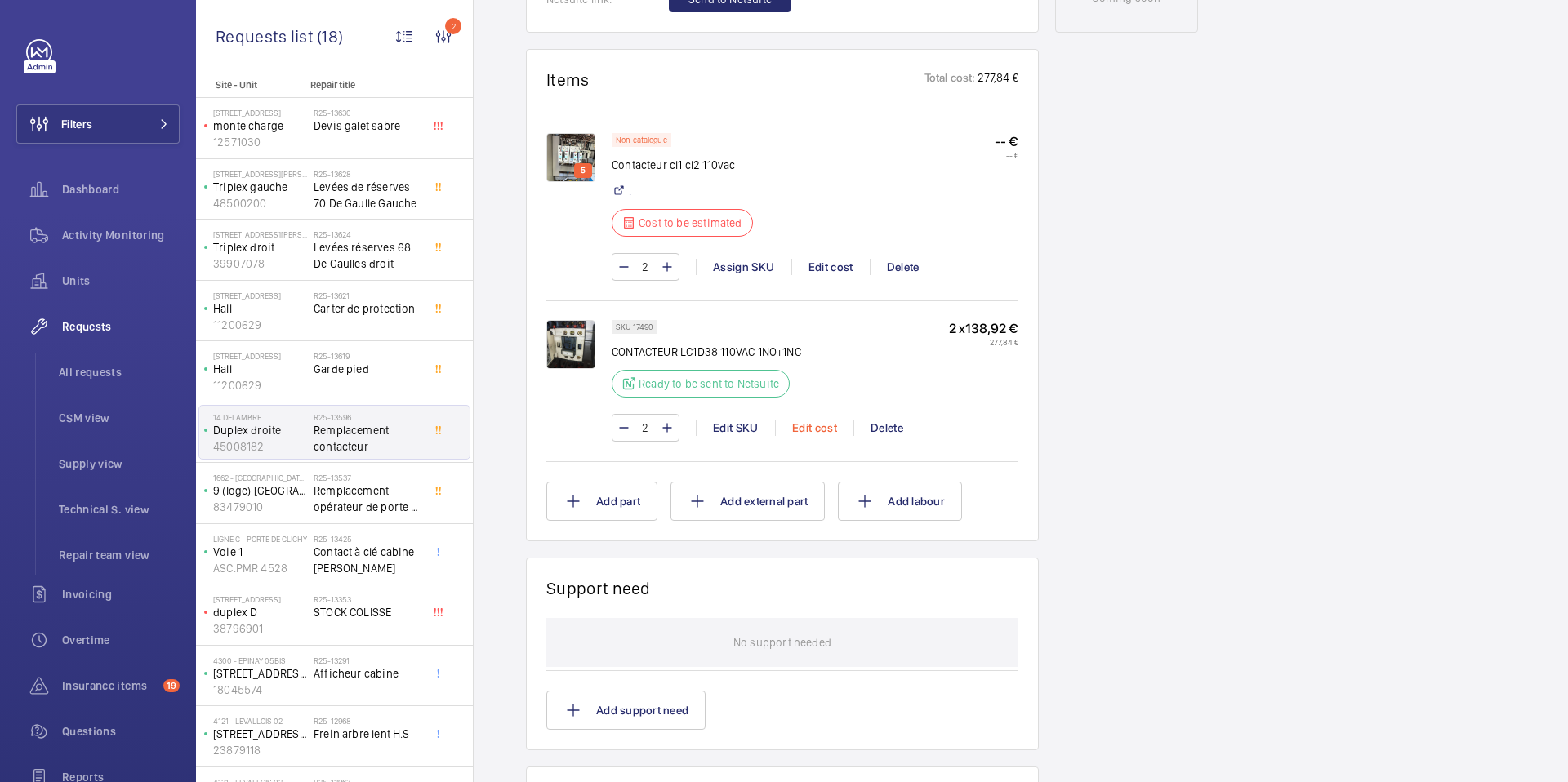
click at [825, 427] on div "Edit cost" at bounding box center [814, 428] width 78 height 17
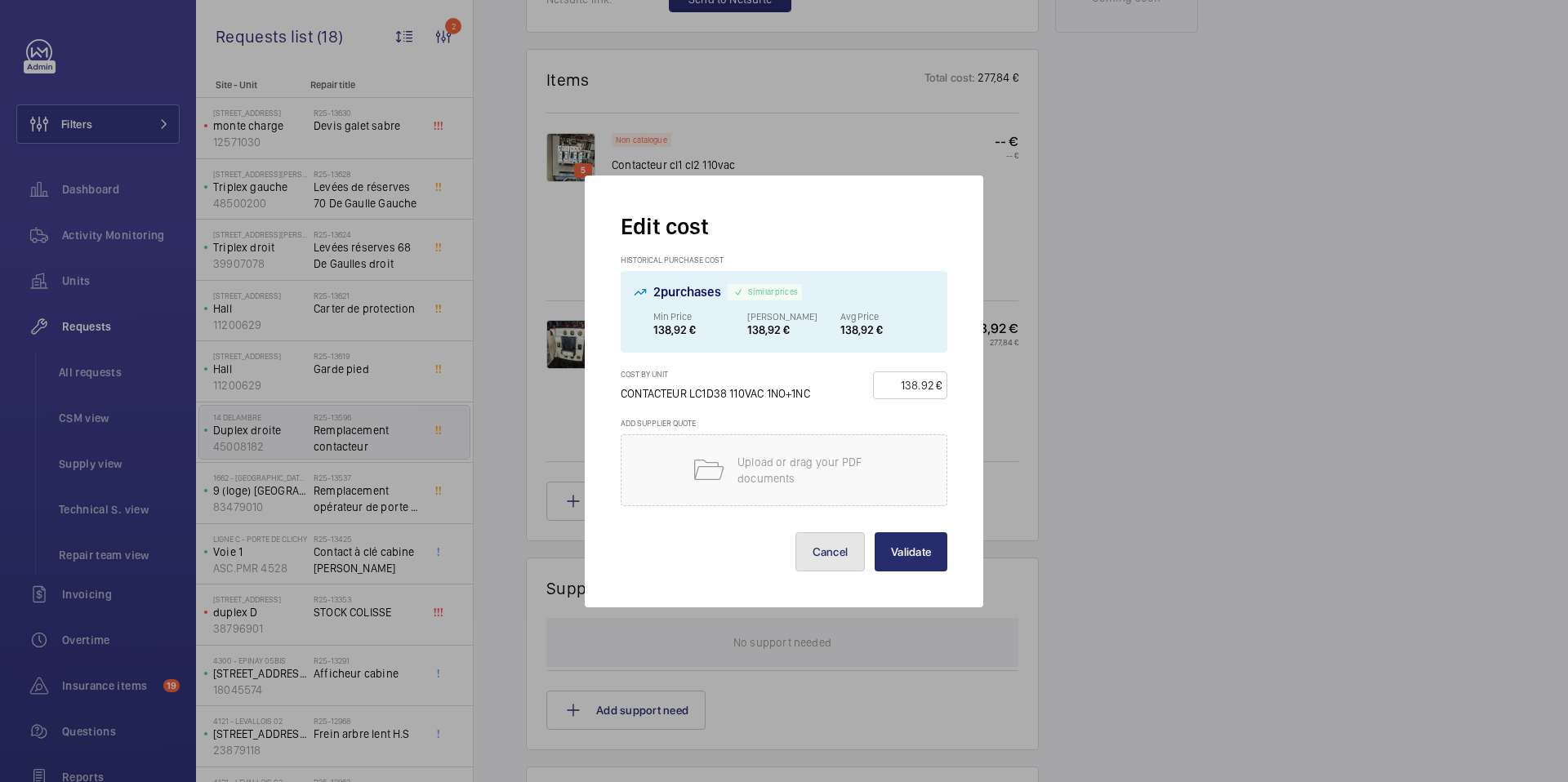
click at [830, 556] on button "Cancel" at bounding box center [831, 552] width 70 height 39
